Goal: Information Seeking & Learning: Learn about a topic

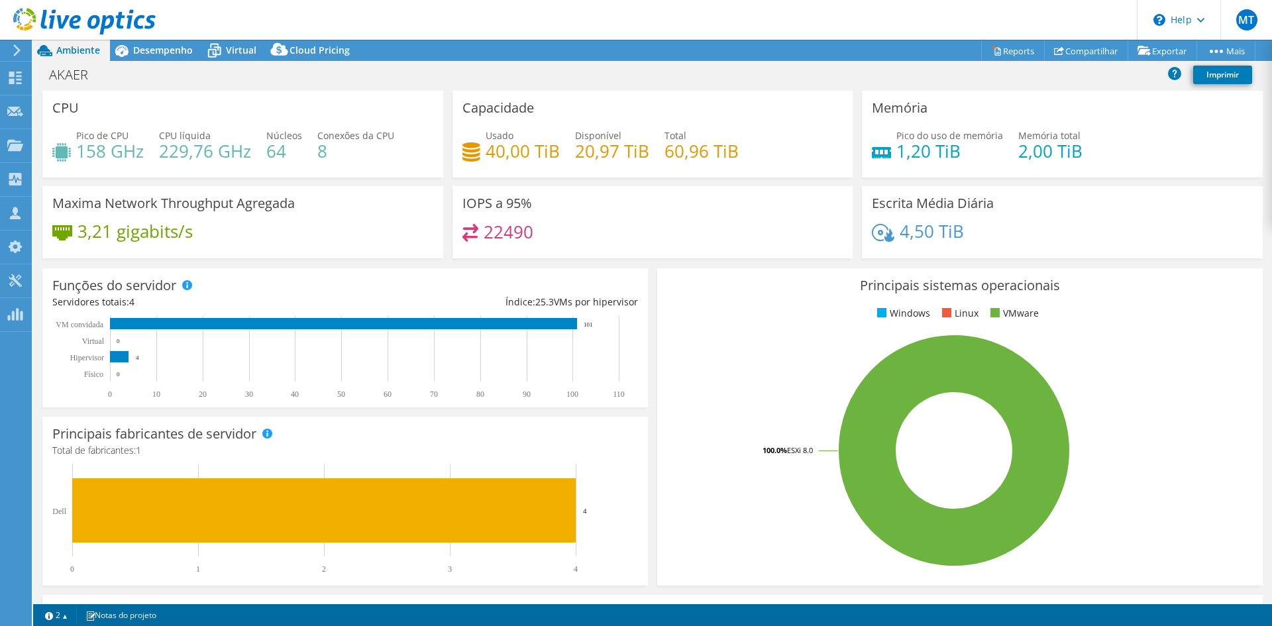
select select "USD"
click at [168, 52] on span "Desempenho" at bounding box center [163, 50] width 60 height 13
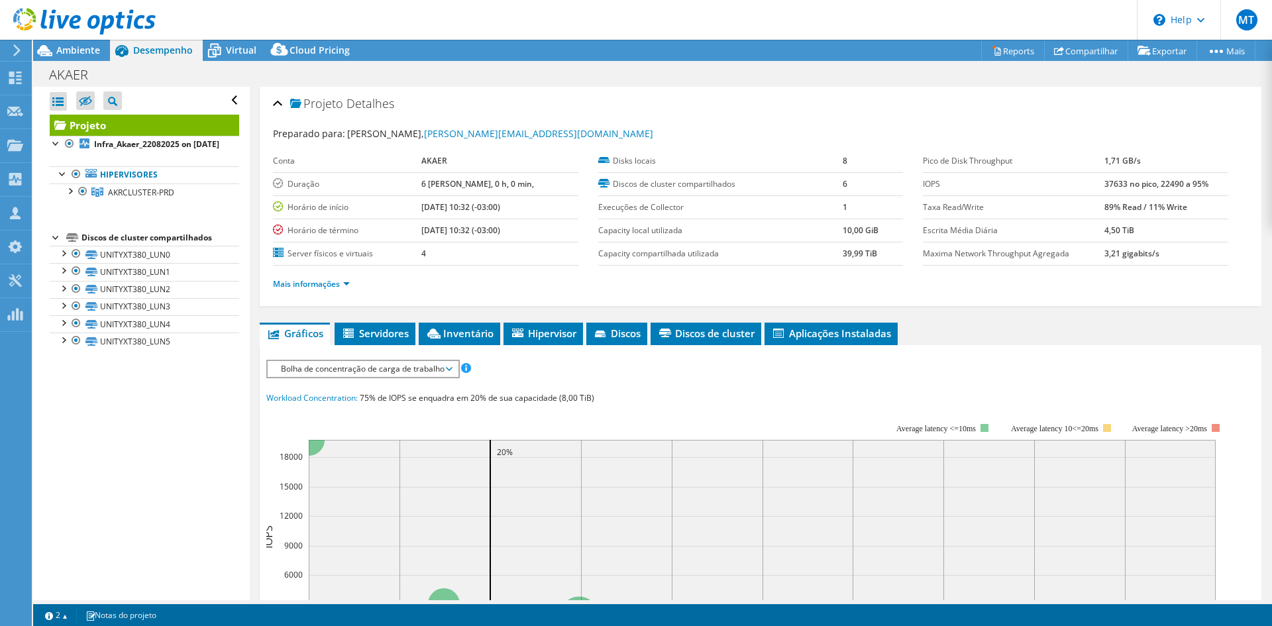
scroll to position [133, 0]
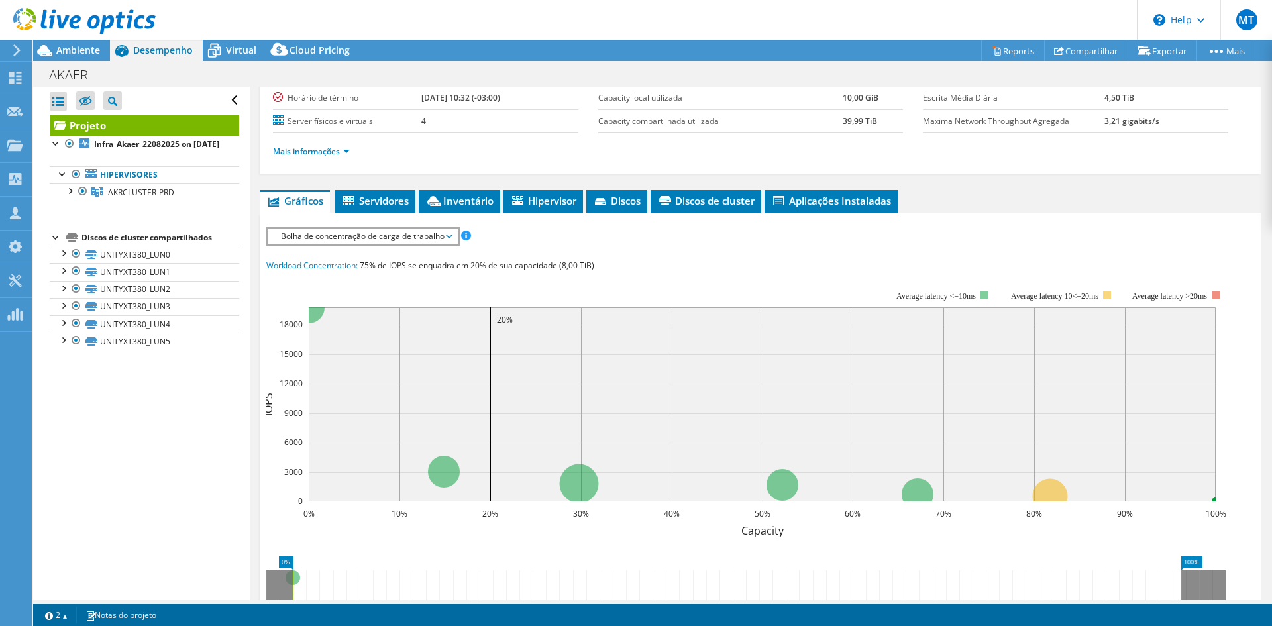
click at [475, 189] on div "Projeto Detalhes Preparado para: [PERSON_NAME], [PERSON_NAME][EMAIL_ADDRESS][DO…" at bounding box center [761, 381] width 1022 height 855
click at [478, 192] on li "Inventário" at bounding box center [459, 201] width 81 height 23
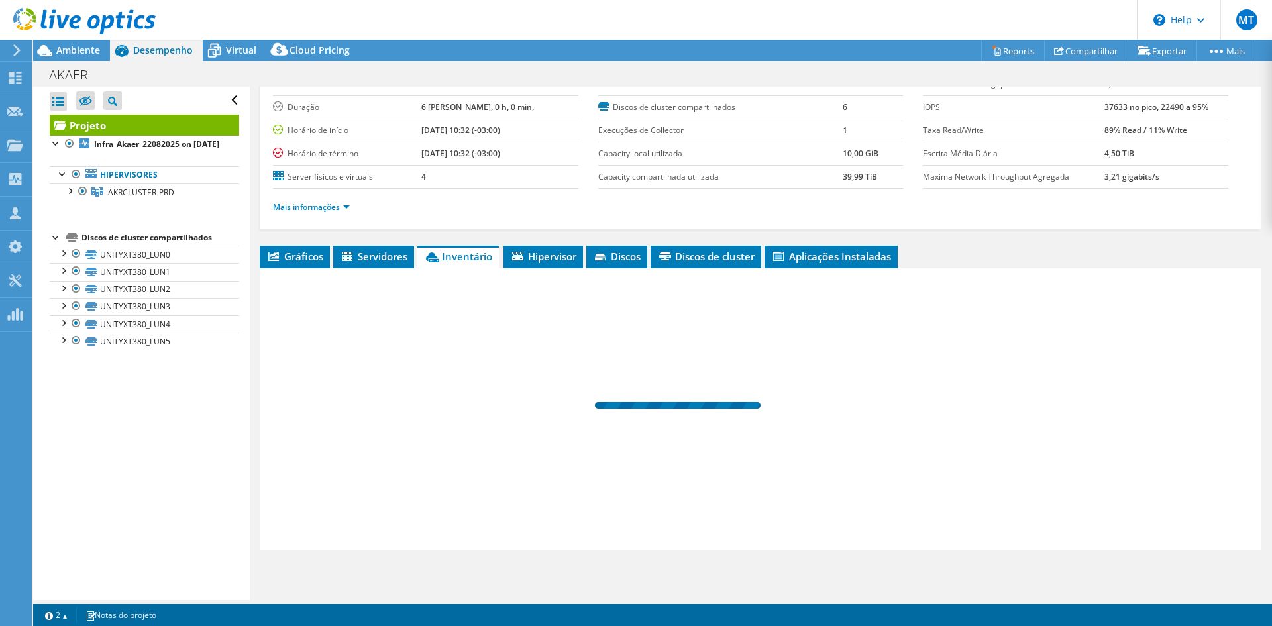
scroll to position [77, 0]
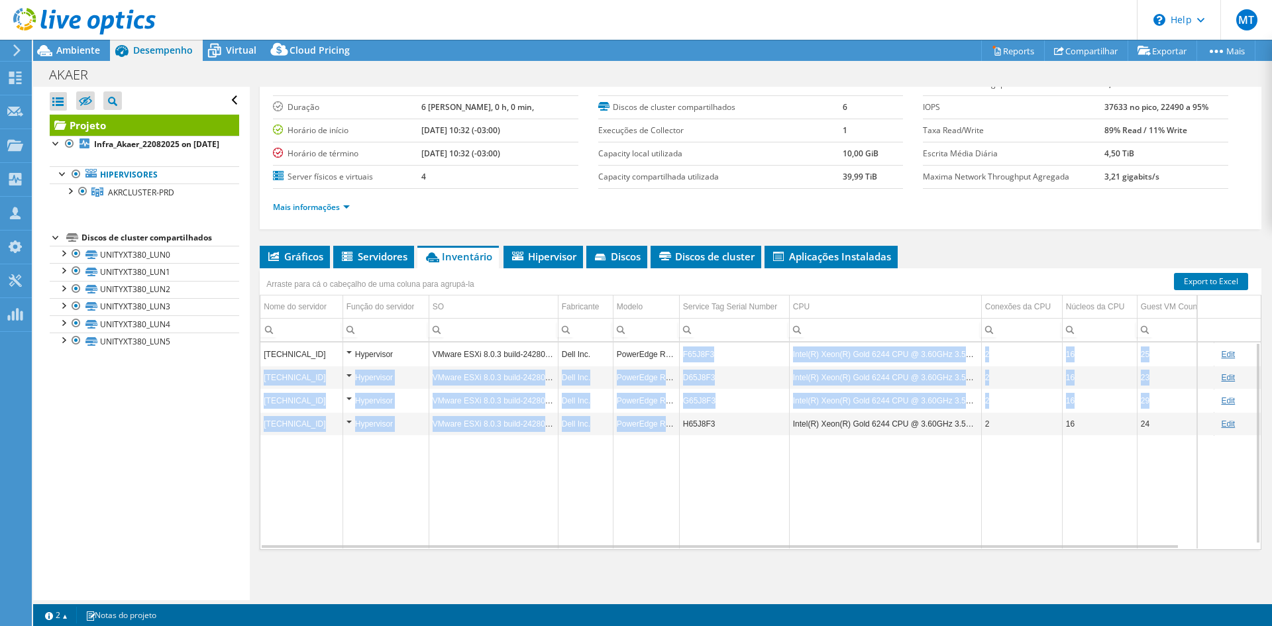
drag, startPoint x: 669, startPoint y: 356, endPoint x: 675, endPoint y: 417, distance: 61.3
click at [675, 417] on tbody "[TECHNICAL_ID] Hypervisor VMware ESXi 8.0.3 build-24280767 Dell Inc. PowerEdge …" at bounding box center [793, 446] width 1067 height 206
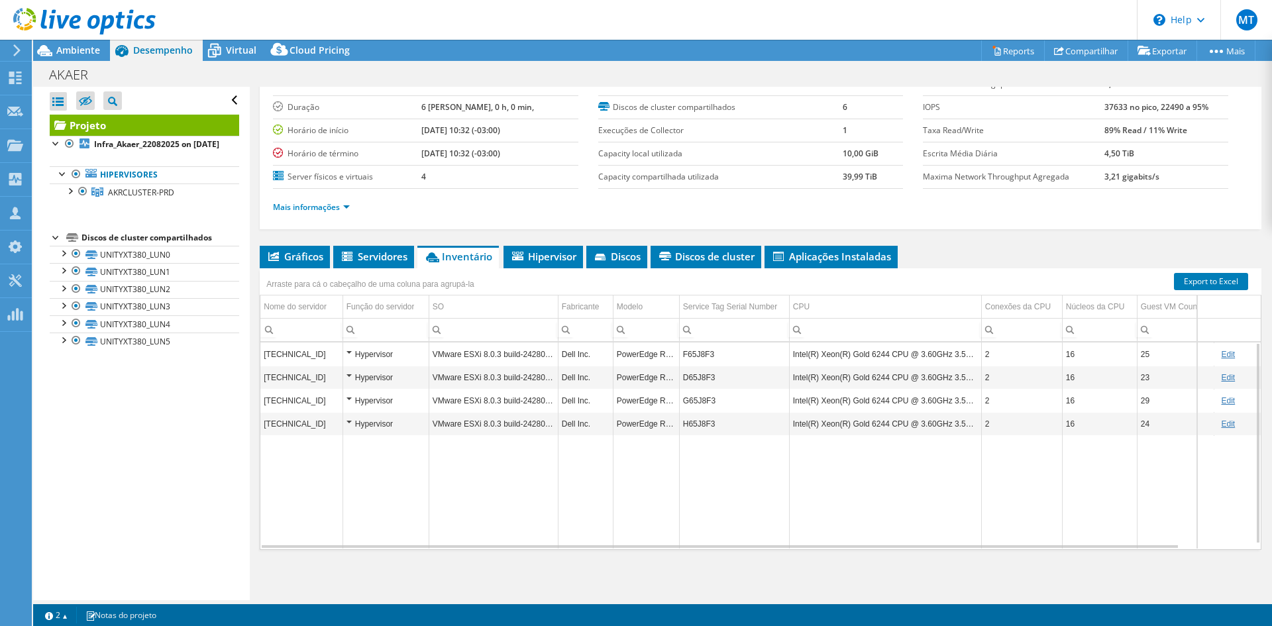
click at [675, 445] on td "Data grid" at bounding box center [646, 491] width 66 height 113
click at [289, 254] on span "Gráficos" at bounding box center [294, 256] width 57 height 13
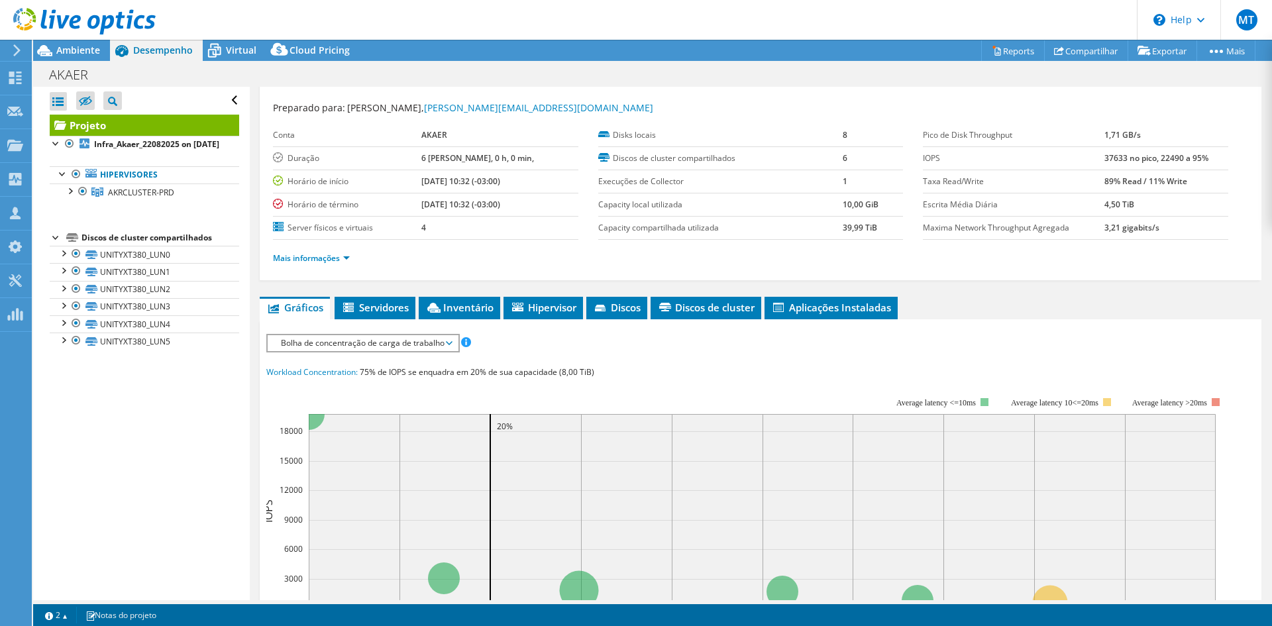
scroll to position [10, 0]
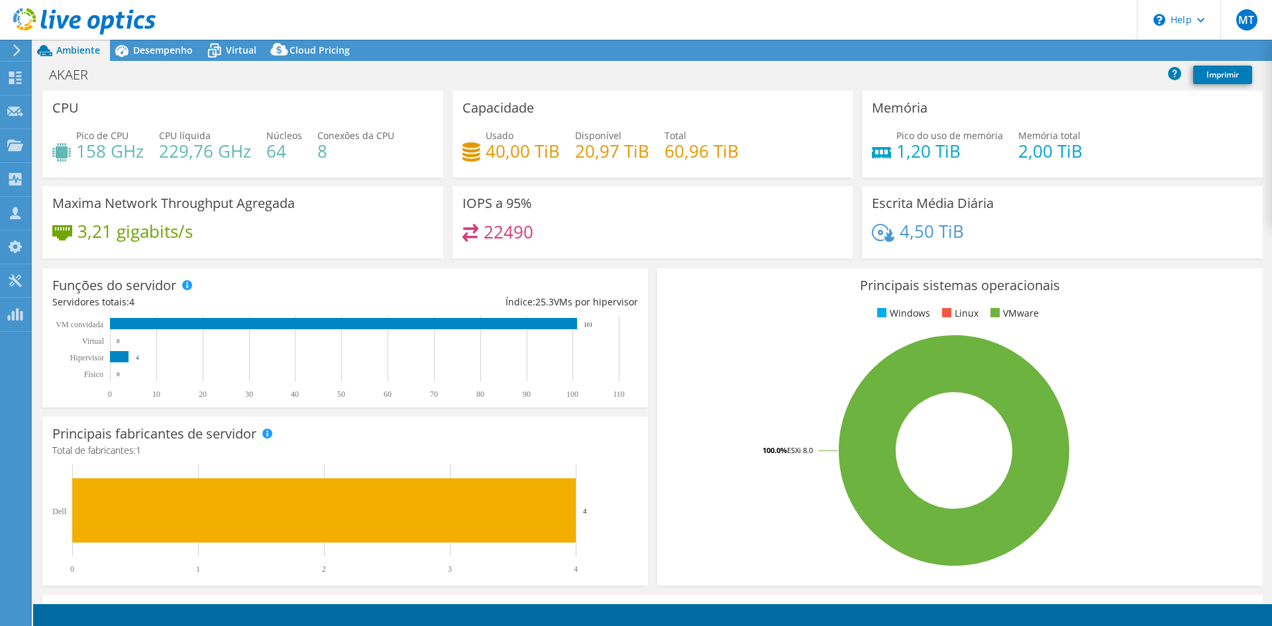
select select "USD"
